Goal: Task Accomplishment & Management: Manage account settings

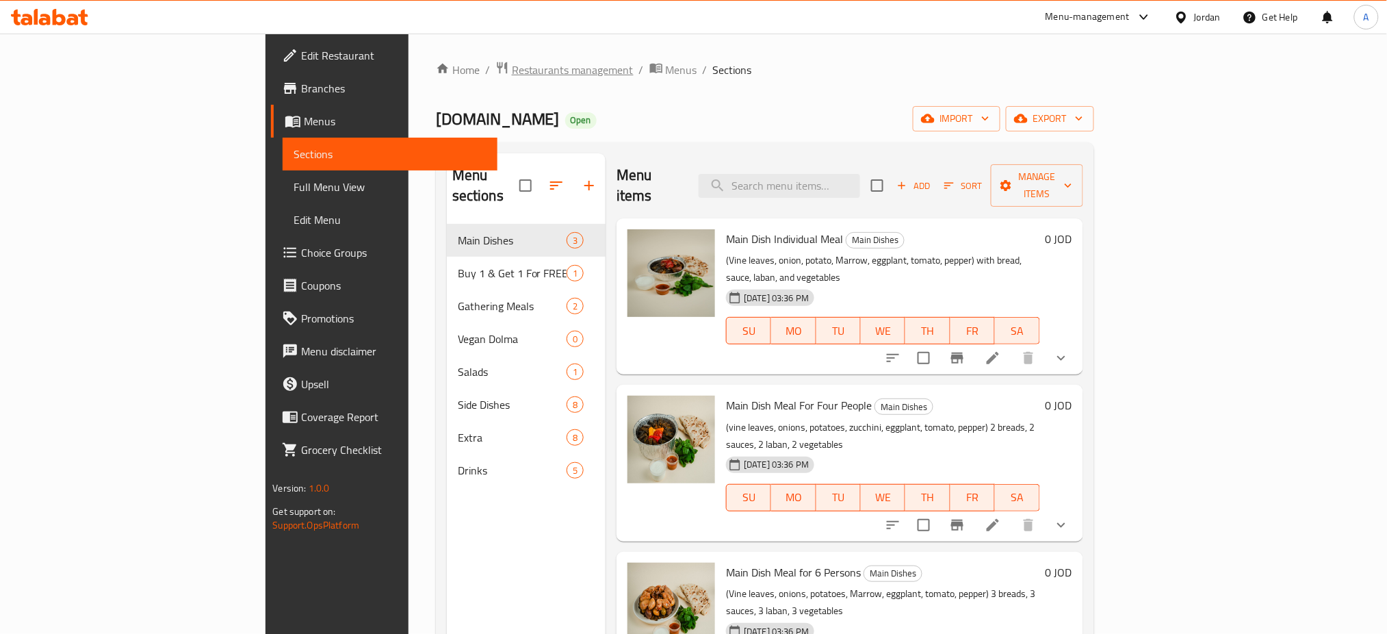
drag, startPoint x: 0, startPoint y: 0, endPoint x: 372, endPoint y: 61, distance: 377.2
click at [512, 62] on span "Restaurants management" at bounding box center [573, 70] width 122 height 16
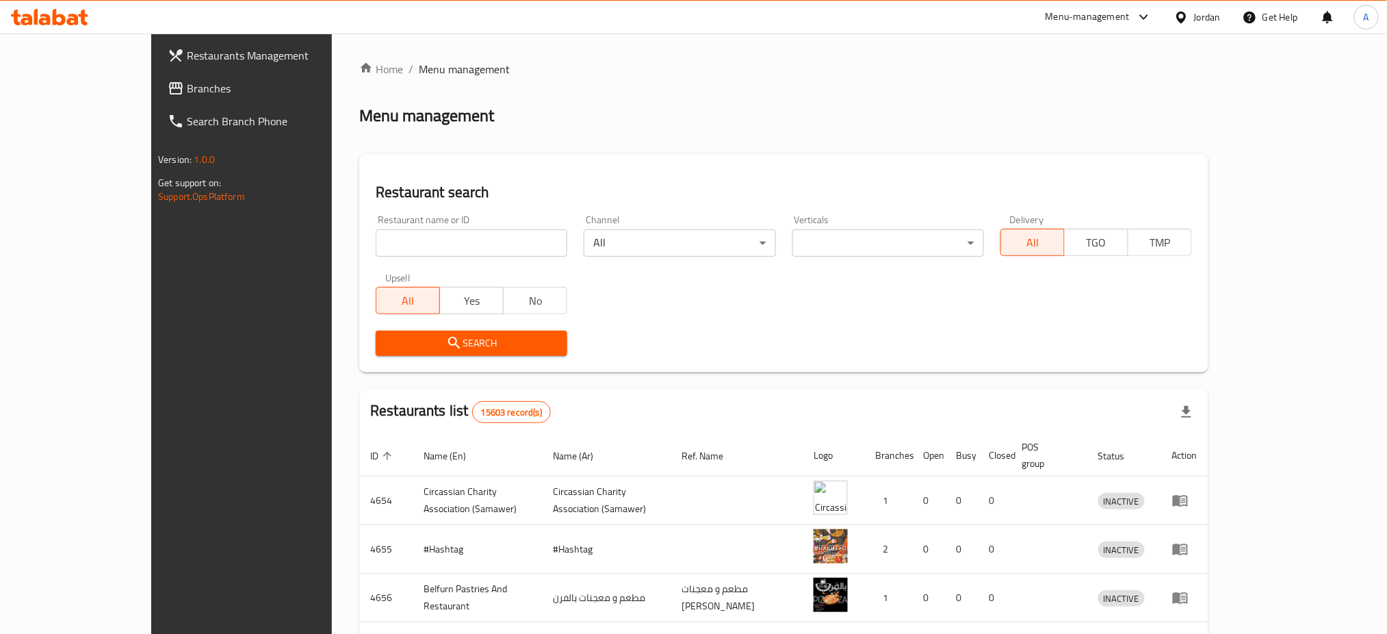
click at [44, 88] on div at bounding box center [693, 317] width 1387 height 634
click at [187, 88] on span "Branches" at bounding box center [279, 88] width 185 height 16
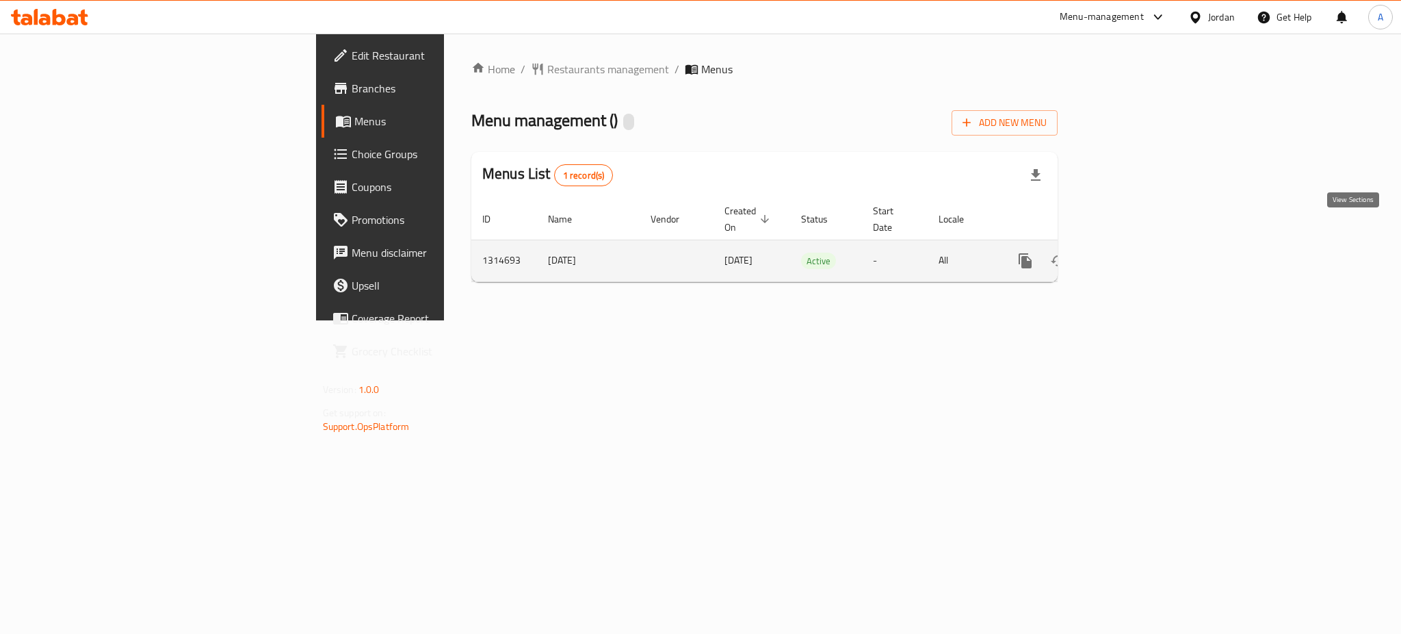
click at [1132, 252] on icon "enhanced table" at bounding box center [1124, 260] width 16 height 16
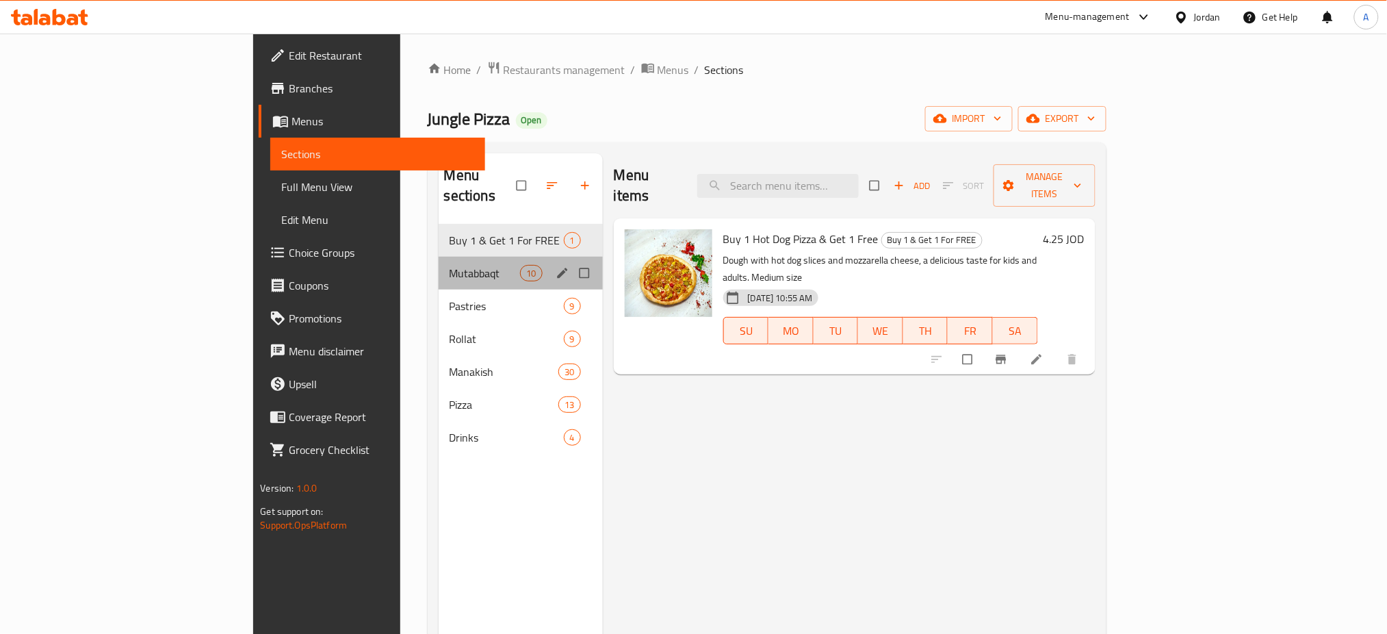
click at [439, 257] on div "Mutabbaqt 10" at bounding box center [521, 273] width 164 height 33
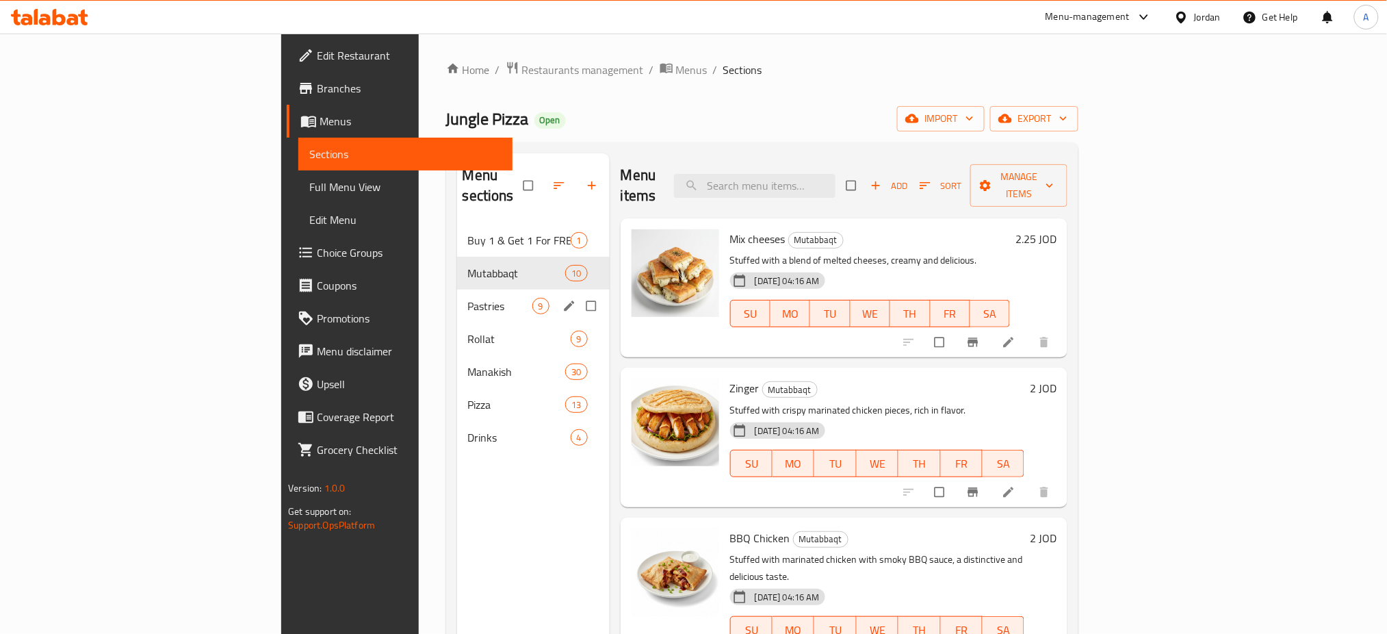
click at [468, 298] on span "Pastries" at bounding box center [500, 306] width 64 height 16
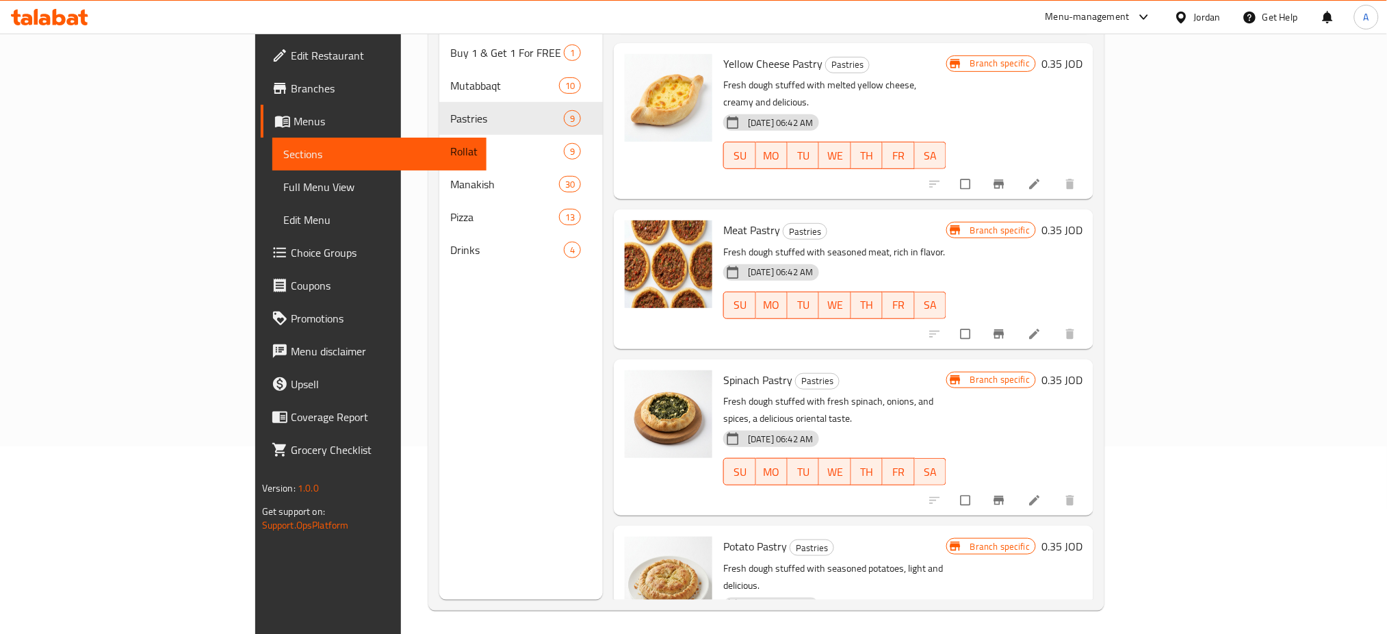
scroll to position [563, 0]
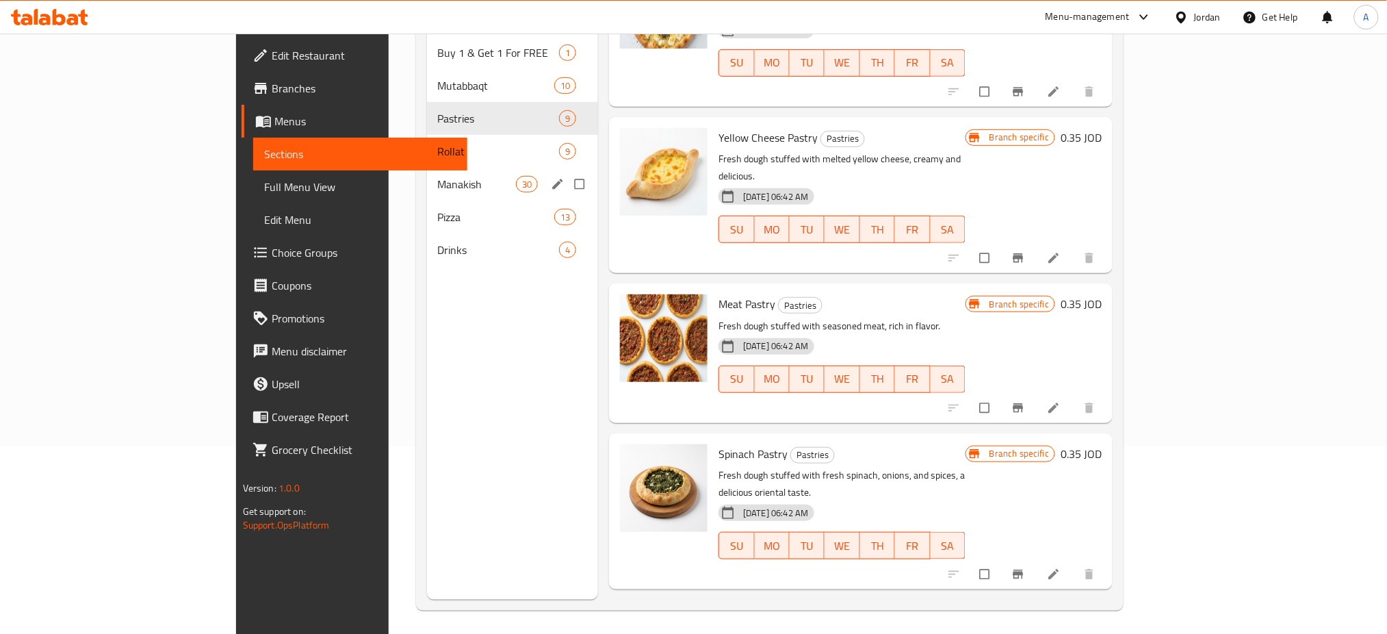
click at [438, 176] on span "Manakish" at bounding box center [477, 184] width 78 height 16
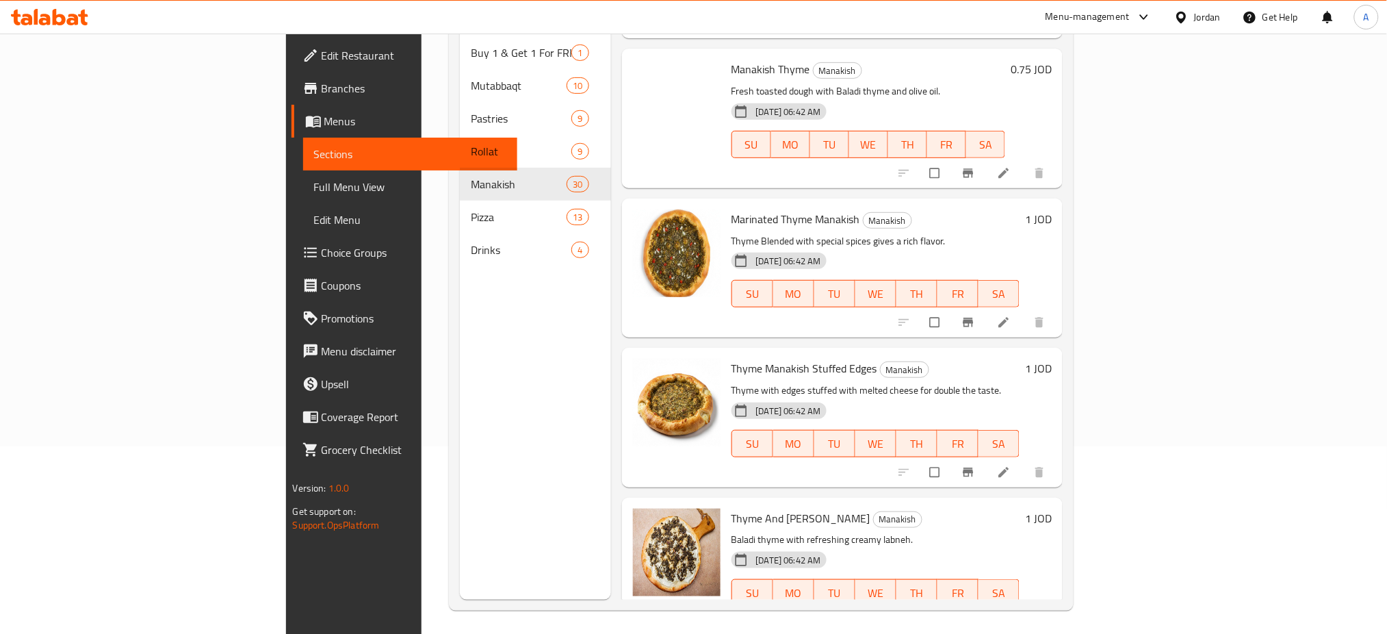
scroll to position [107, 0]
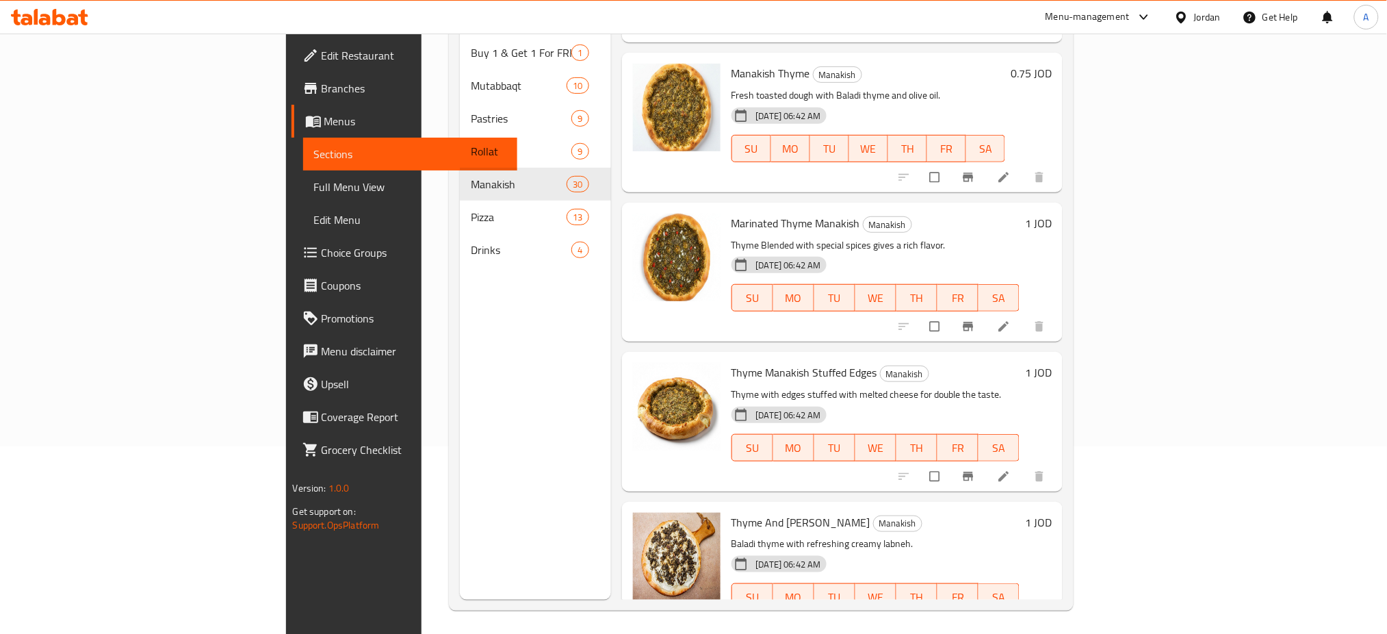
click at [1052, 363] on h6 "1 JOD" at bounding box center [1038, 372] width 27 height 19
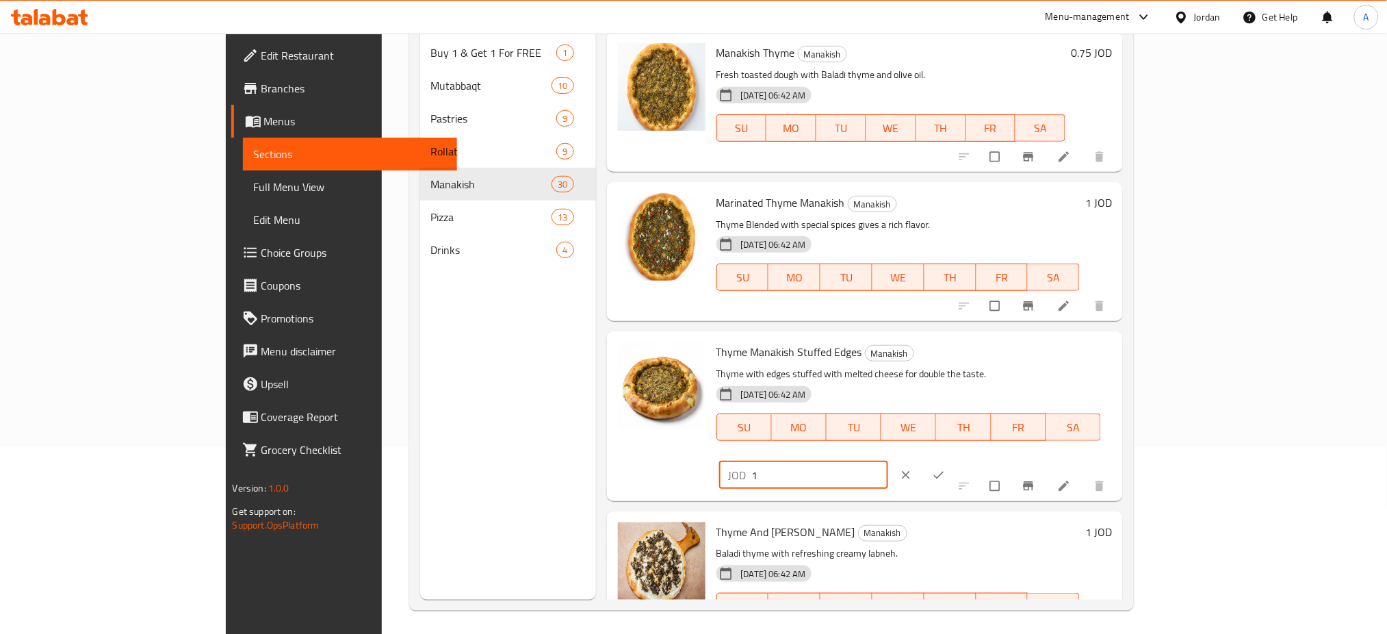
drag, startPoint x: 1187, startPoint y: 332, endPoint x: 977, endPoint y: 364, distance: 212.5
click at [1090, 354] on div "Thyme Manakish Stuffed Edges Manakish Thyme with edges stuffed with melted chee…" at bounding box center [914, 416] width 407 height 158
type input "2.5"
click at [946, 468] on icon "ok" at bounding box center [939, 475] width 14 height 14
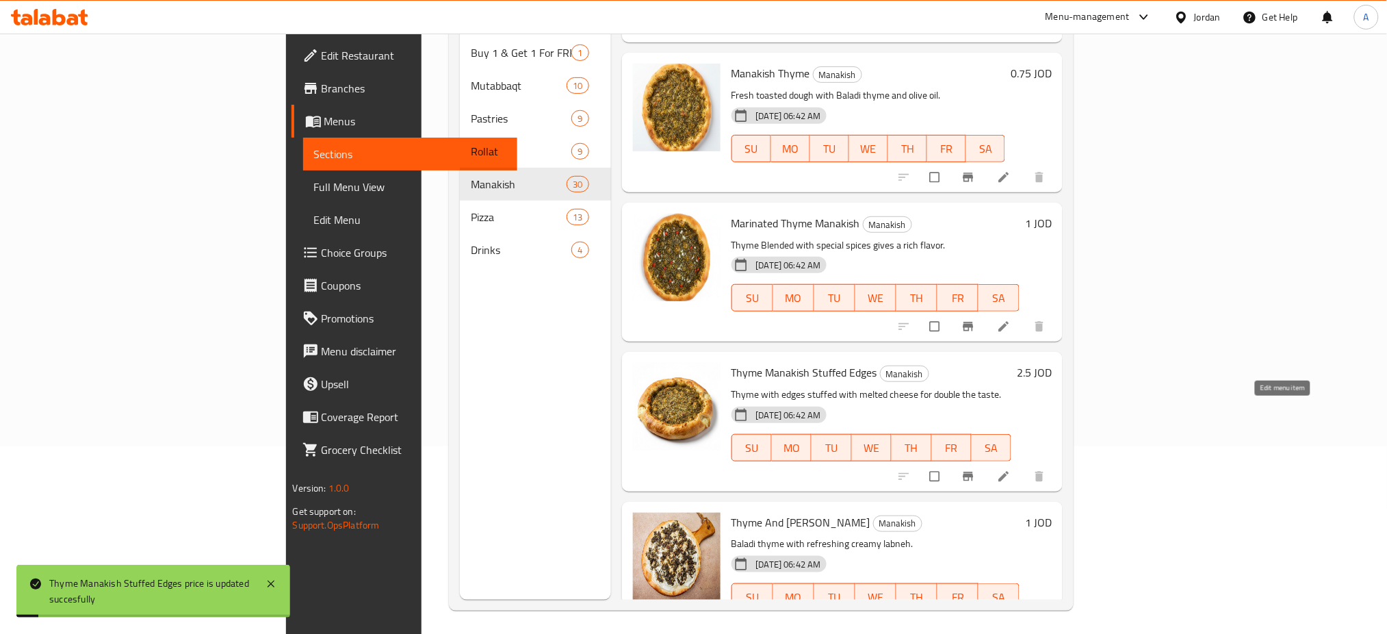
click at [1011, 469] on icon at bounding box center [1004, 476] width 14 height 14
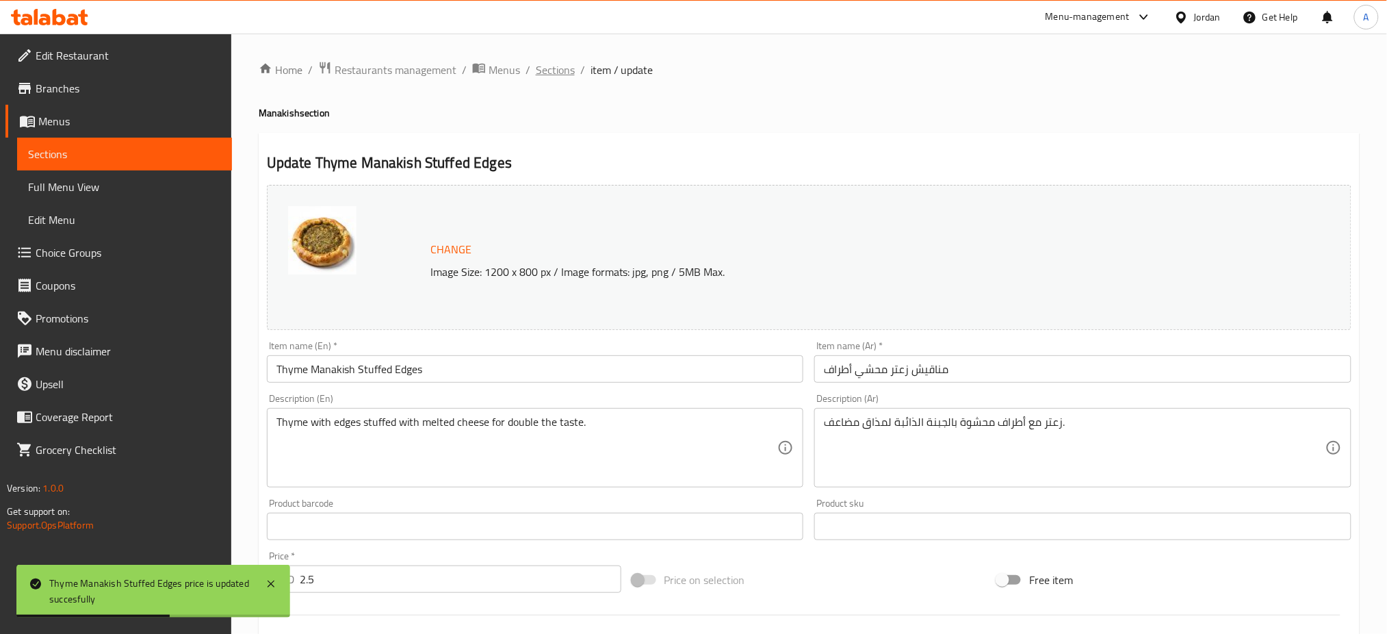
click at [536, 68] on span "Sections" at bounding box center [555, 70] width 39 height 16
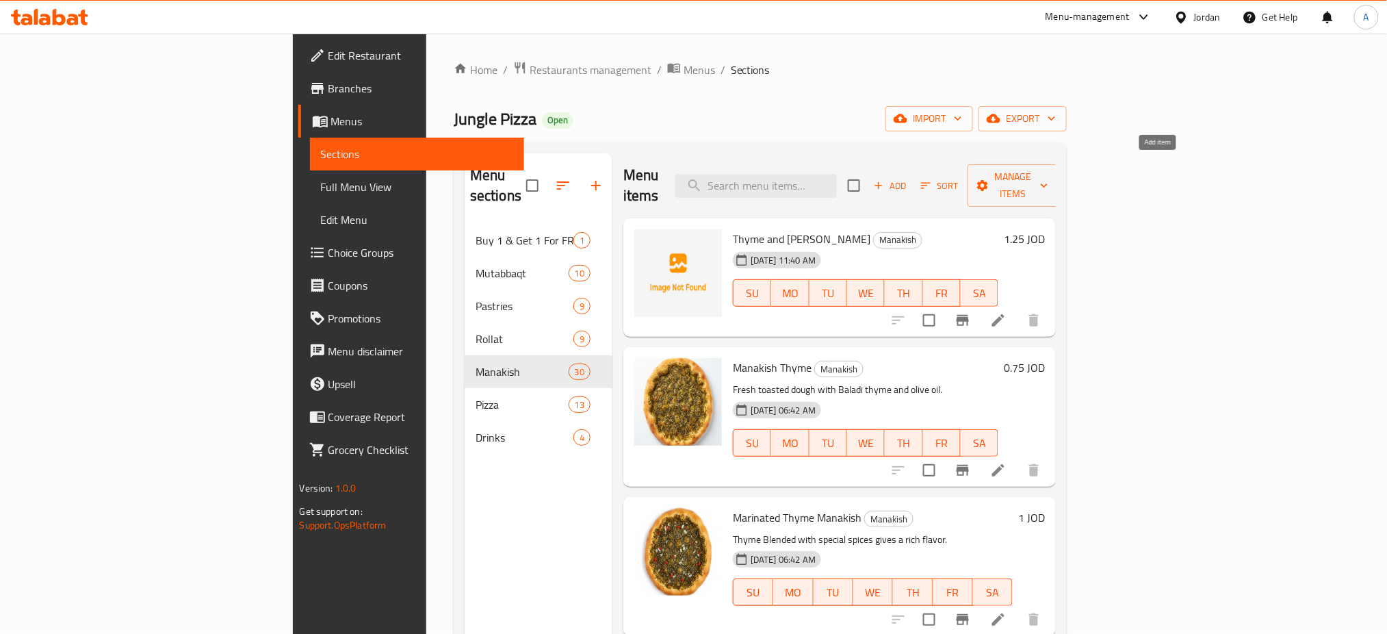
click at [909, 178] on span "Add" at bounding box center [890, 186] width 37 height 16
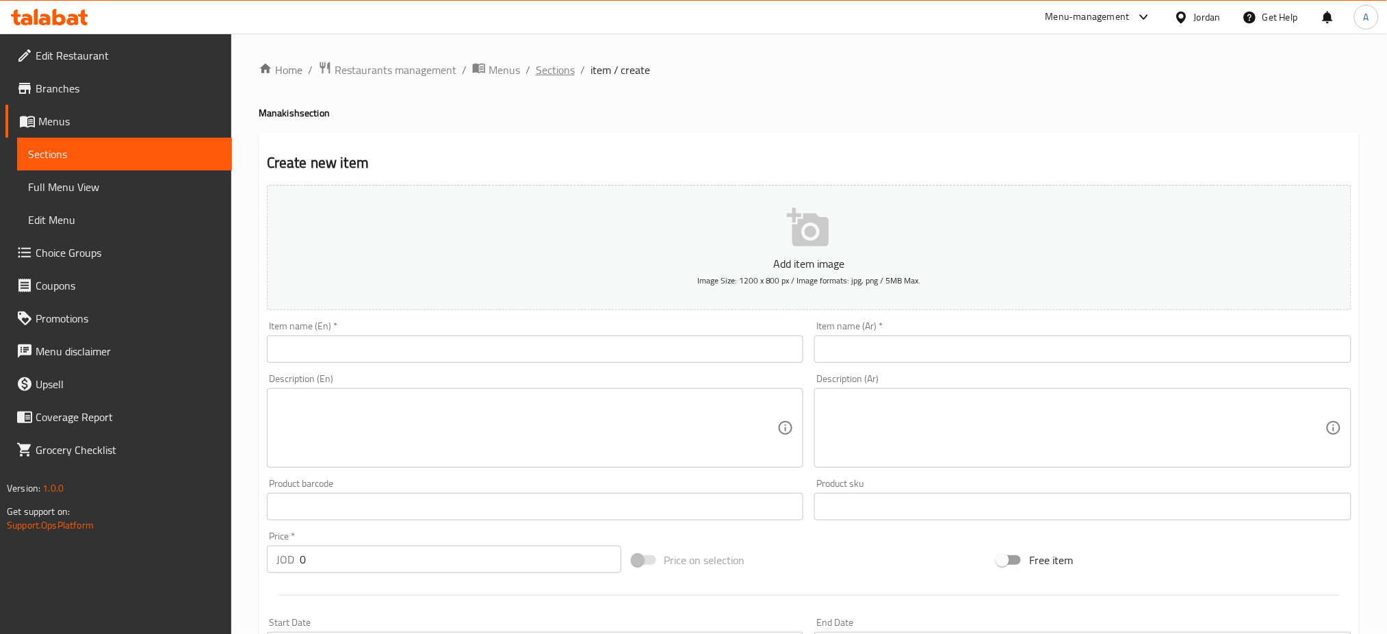
click at [536, 70] on span "Sections" at bounding box center [555, 70] width 39 height 16
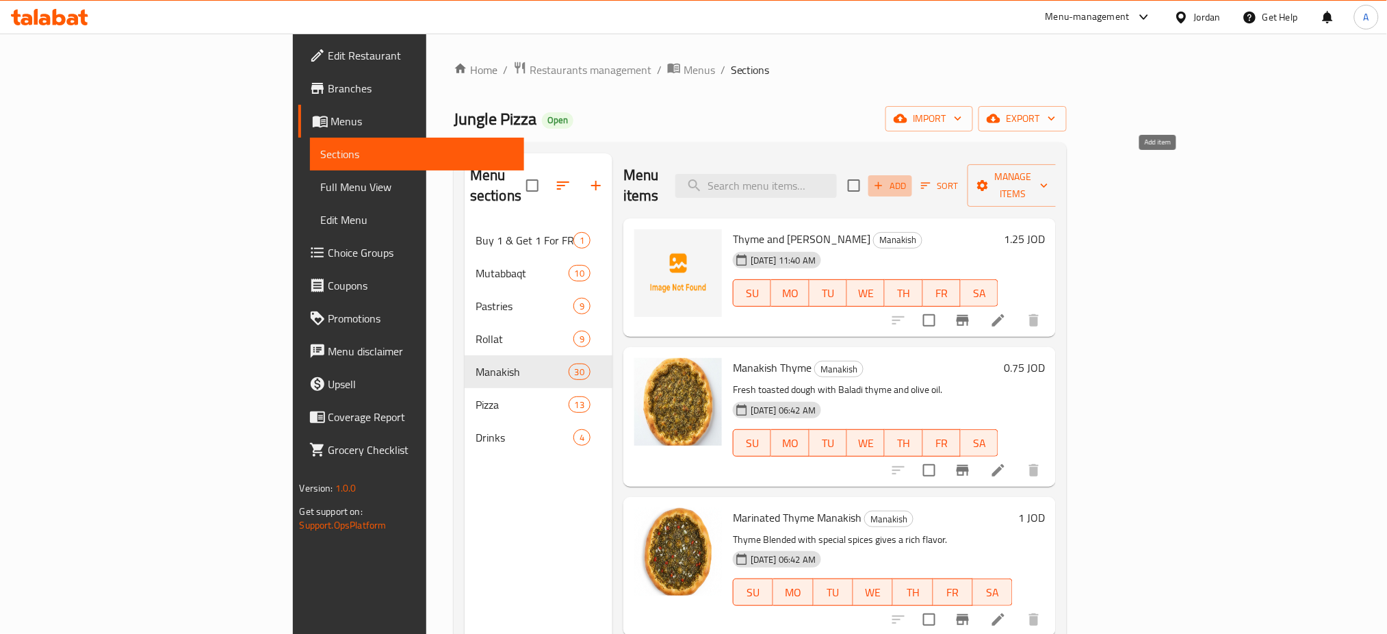
click at [909, 178] on span "Add" at bounding box center [890, 186] width 37 height 16
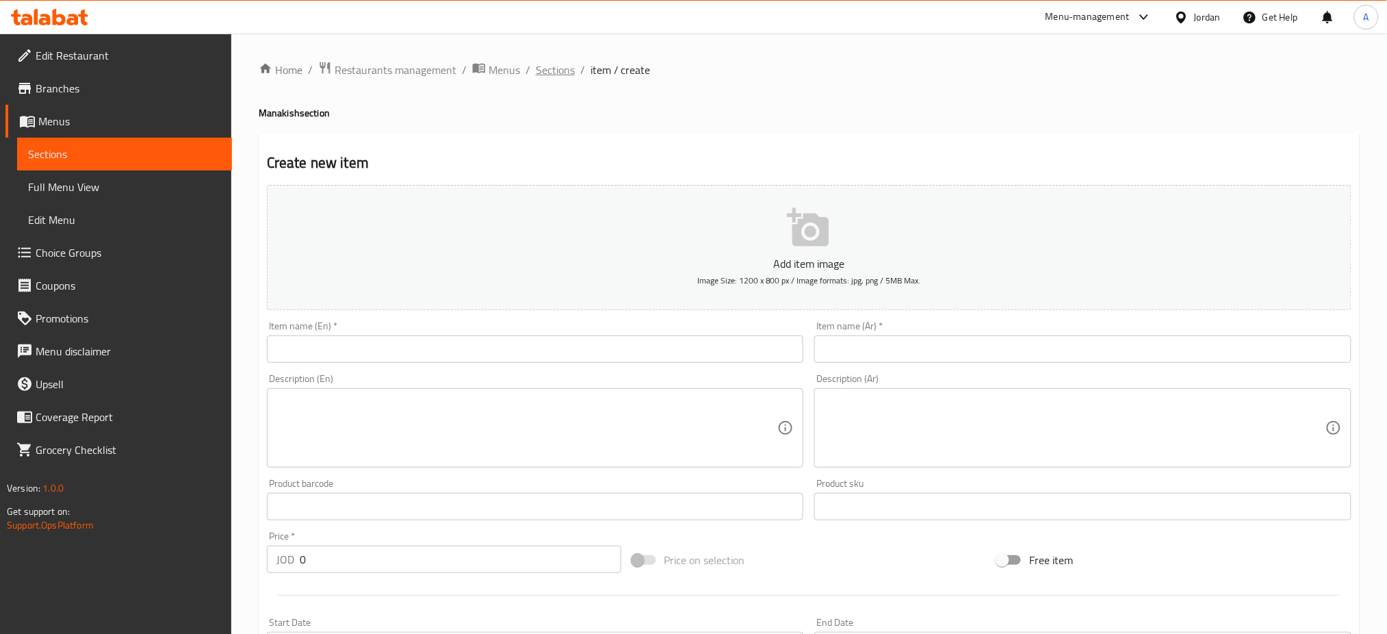
click at [536, 68] on span "Sections" at bounding box center [555, 70] width 39 height 16
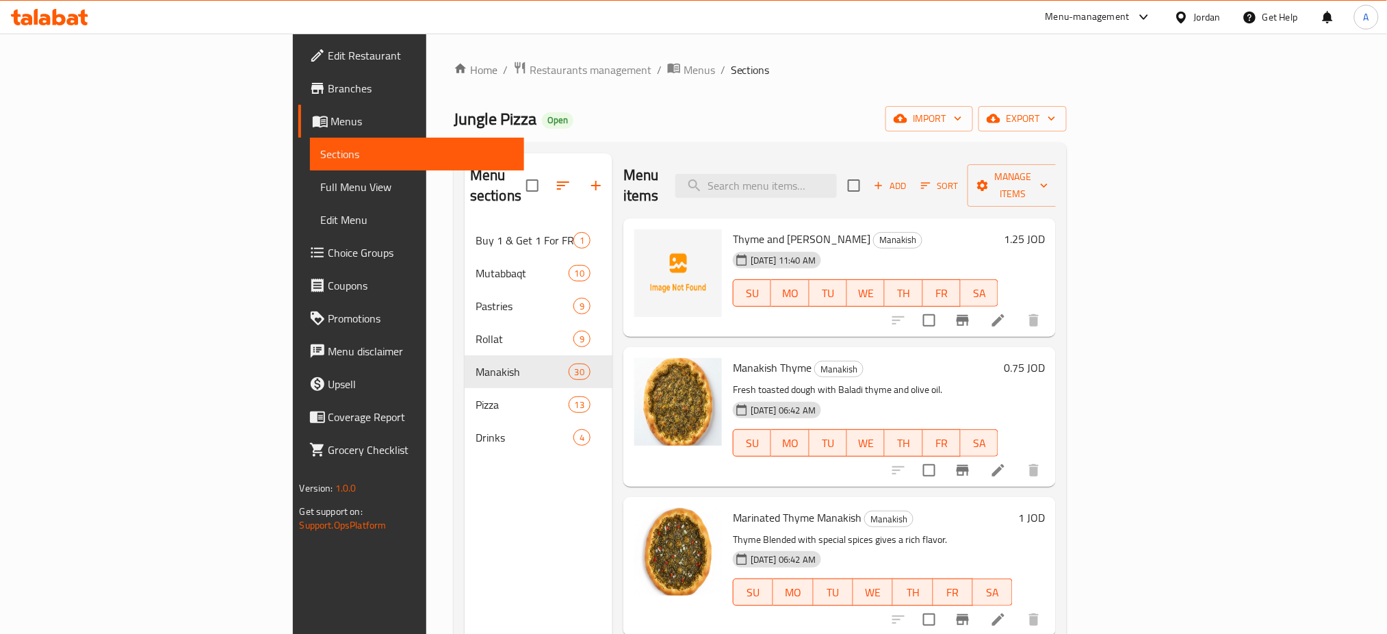
click at [298, 90] on link "Branches" at bounding box center [411, 88] width 226 height 33
